Goal: Task Accomplishment & Management: Complete application form

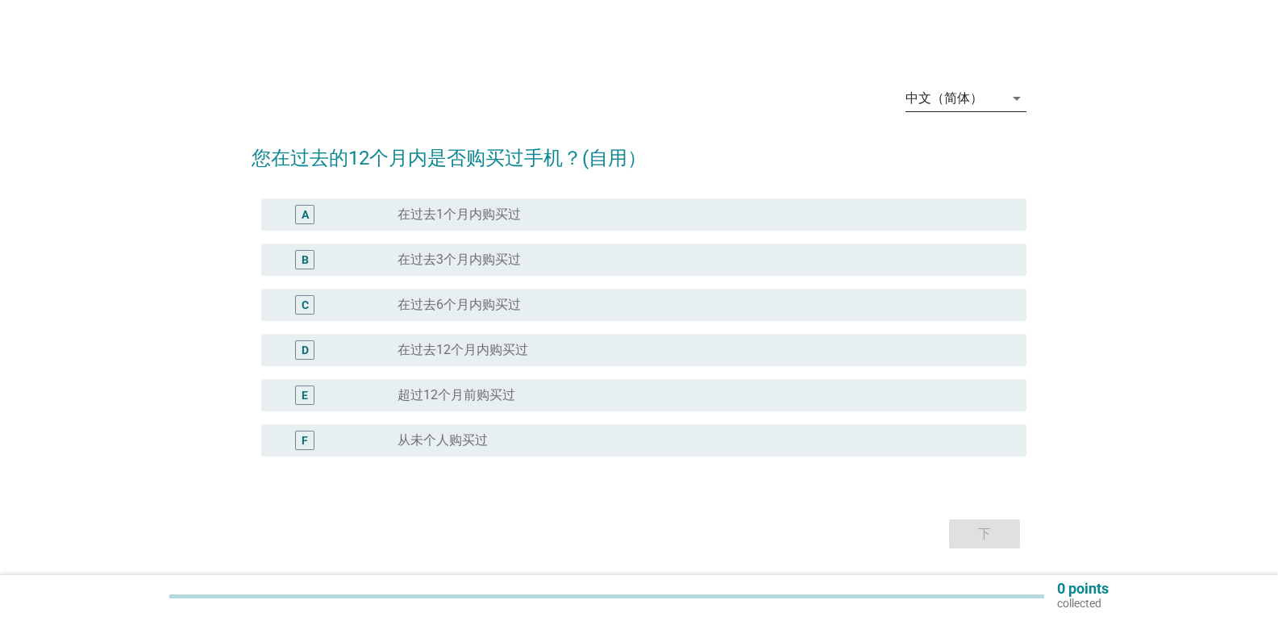
click at [1020, 96] on icon "arrow_drop_down" at bounding box center [1016, 98] width 19 height 19
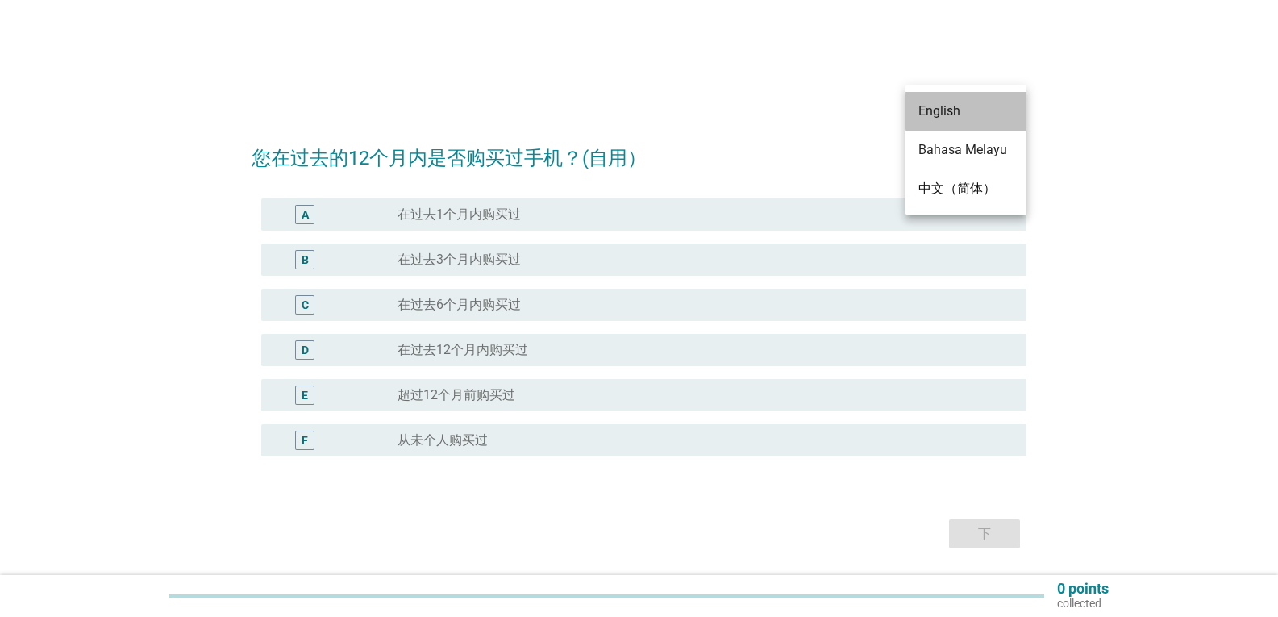
click at [945, 102] on div "English" at bounding box center [966, 111] width 95 height 19
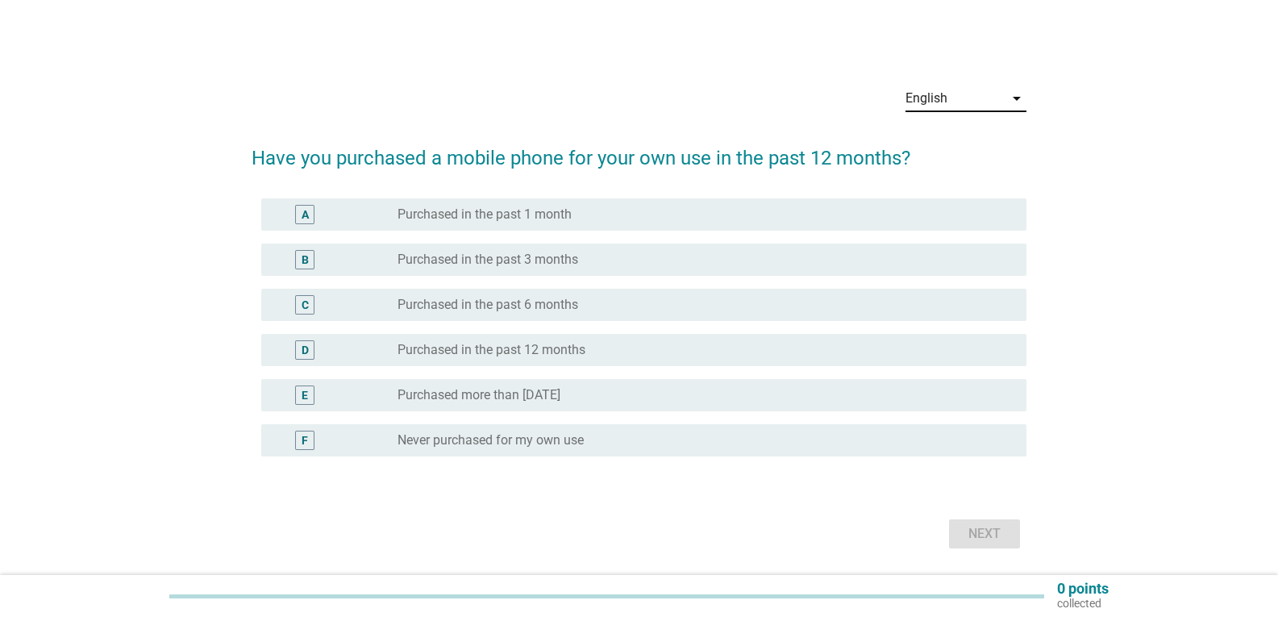
click at [301, 392] on div "E" at bounding box center [304, 395] width 19 height 19
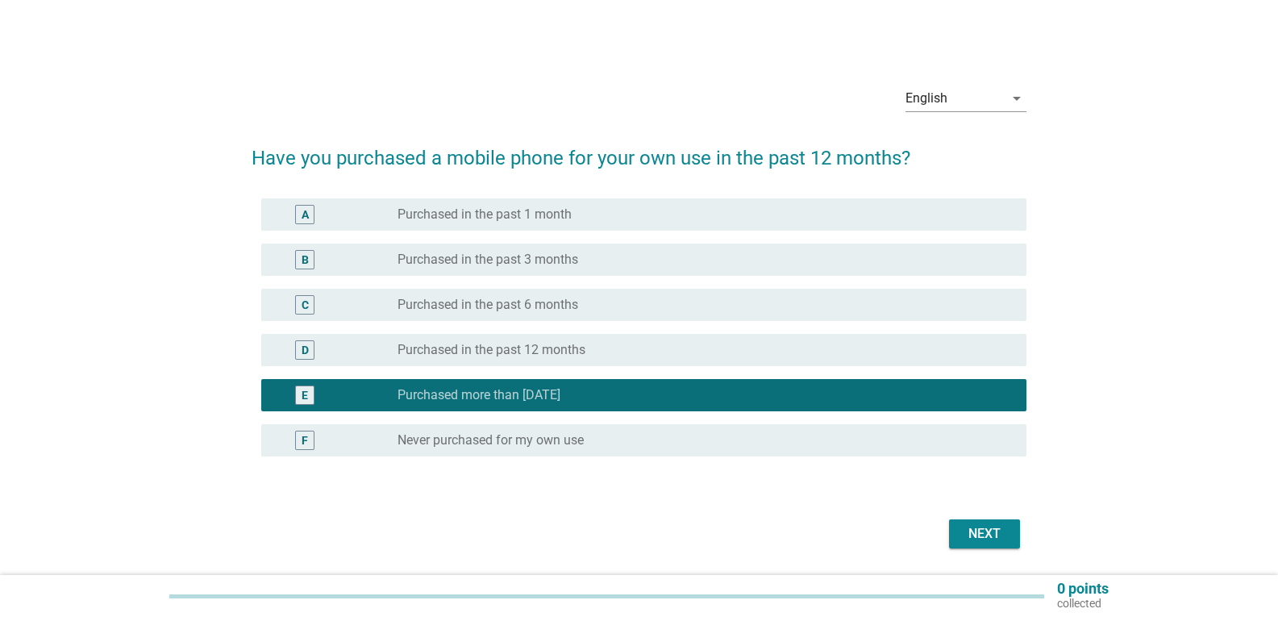
click at [992, 528] on div "Next" at bounding box center [984, 533] width 45 height 19
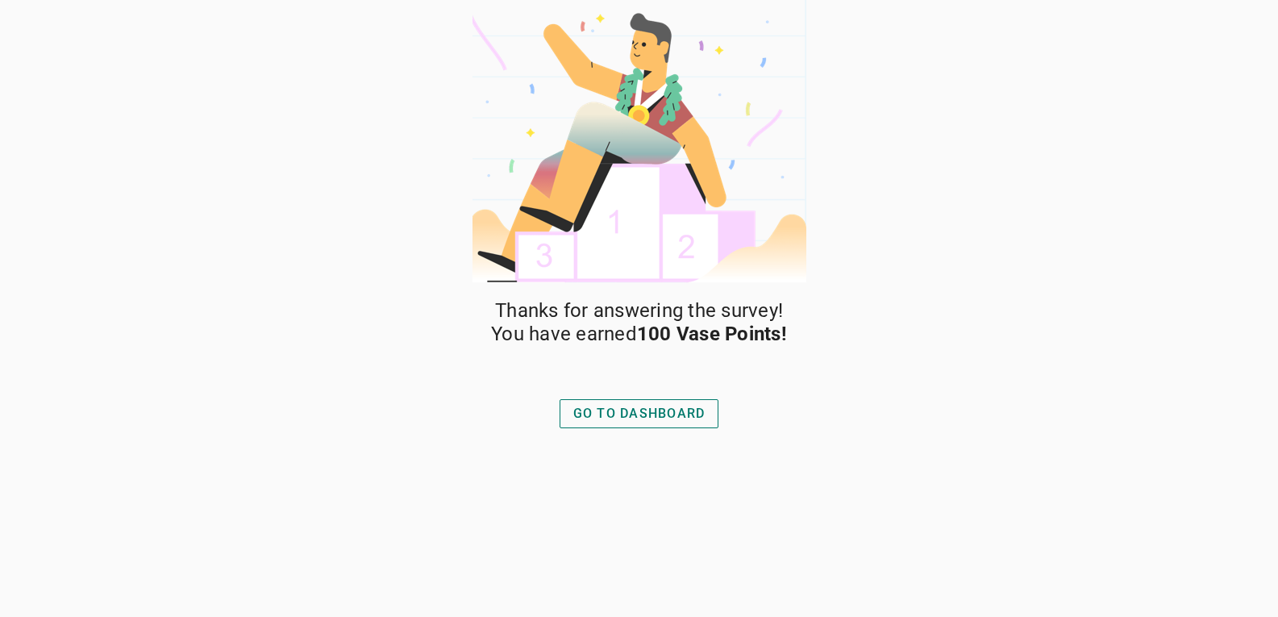
click at [653, 417] on div "GO TO DASHBOARD" at bounding box center [640, 413] width 132 height 19
